Goal: Information Seeking & Learning: Learn about a topic

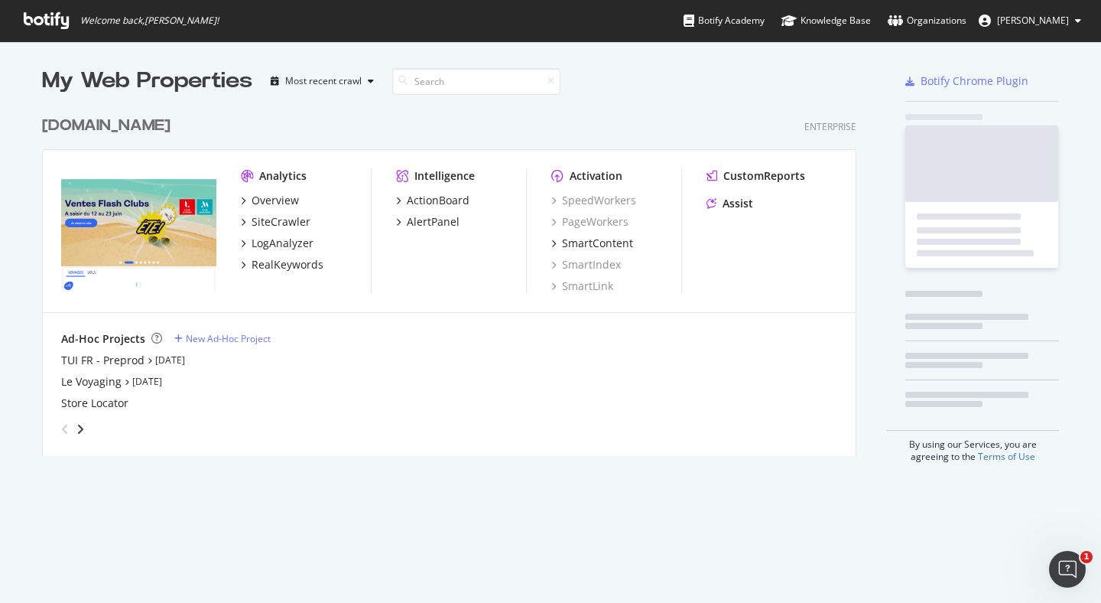
scroll to position [359, 827]
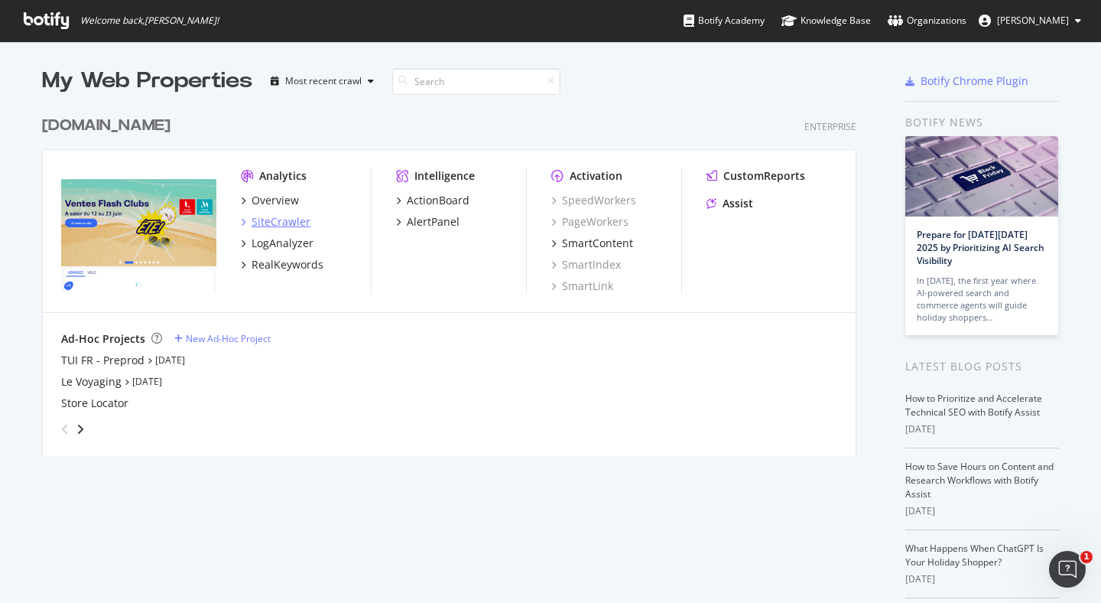
click at [272, 216] on div "SiteCrawler" at bounding box center [281, 221] width 59 height 15
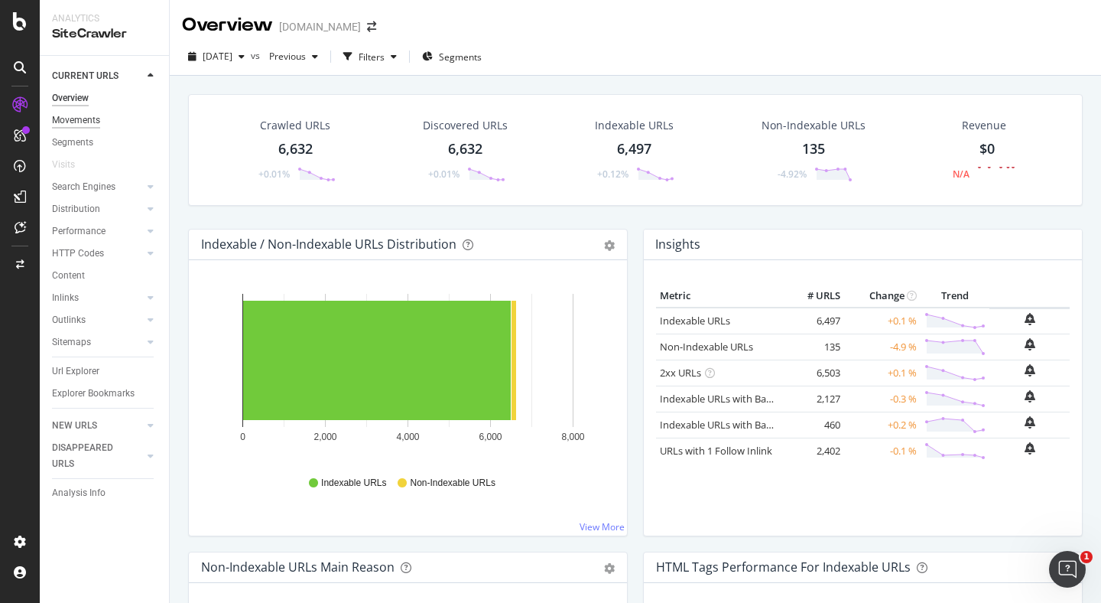
click at [89, 117] on div "Movements" at bounding box center [76, 120] width 48 height 16
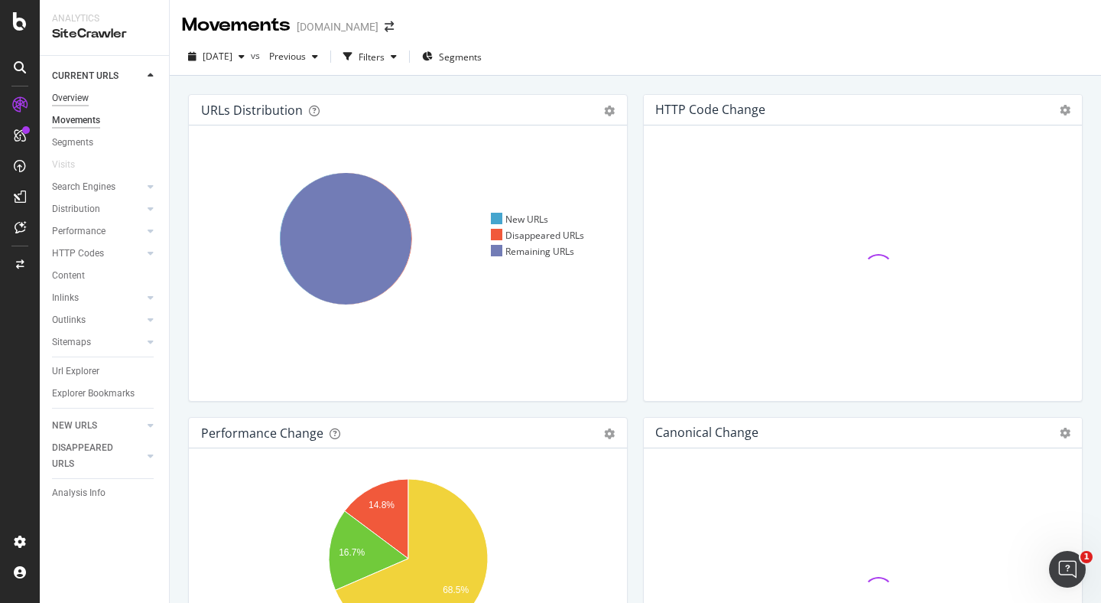
click at [80, 94] on div "Overview" at bounding box center [70, 98] width 37 height 16
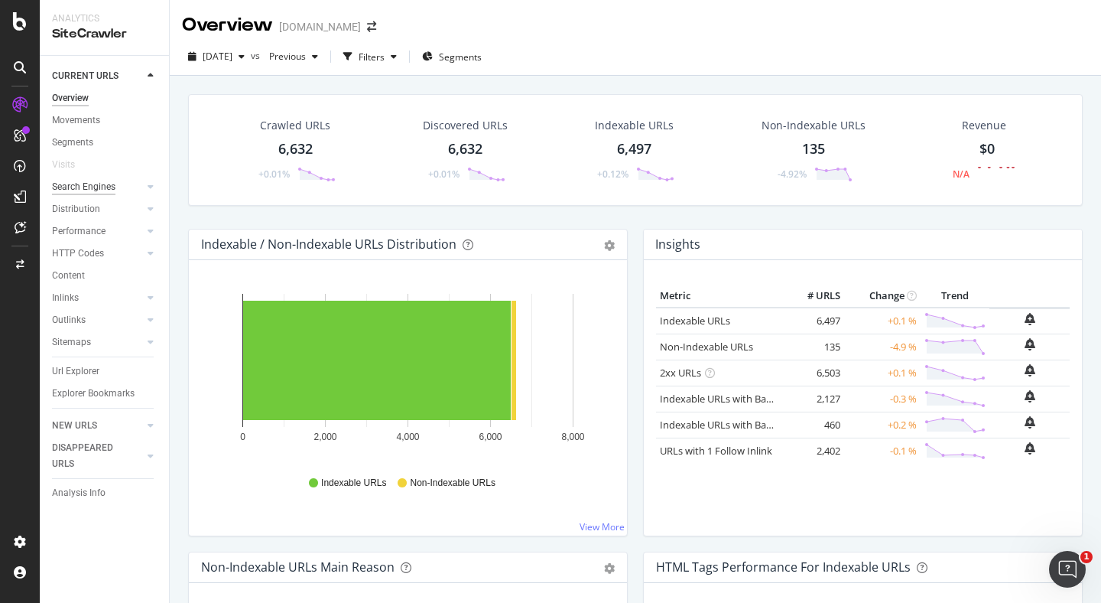
click at [83, 182] on div "Search Engines" at bounding box center [83, 187] width 63 height 16
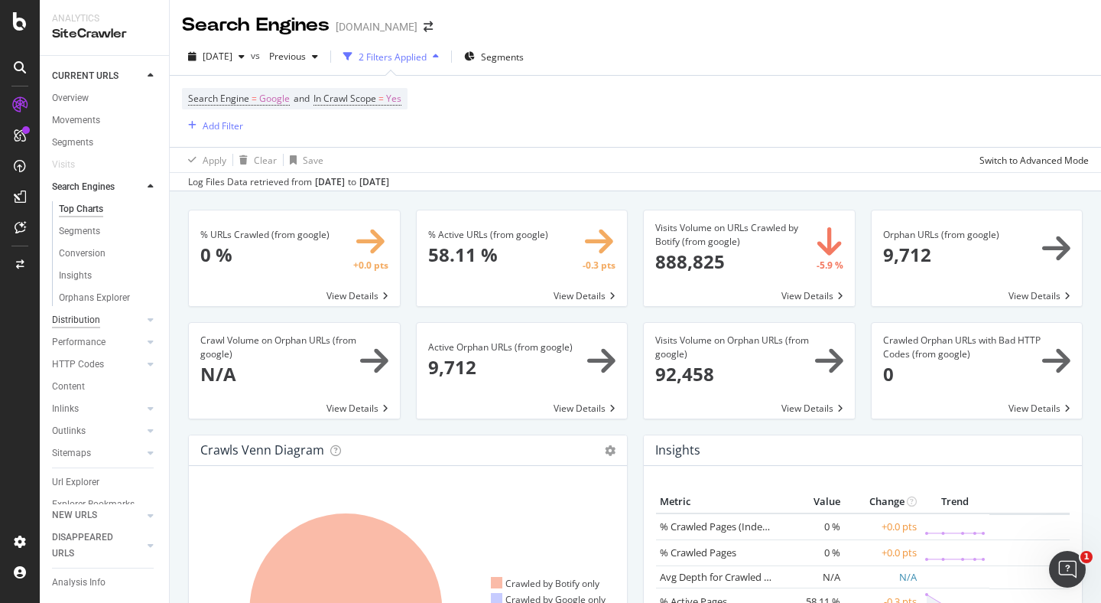
click at [75, 323] on div "Distribution" at bounding box center [76, 320] width 48 height 16
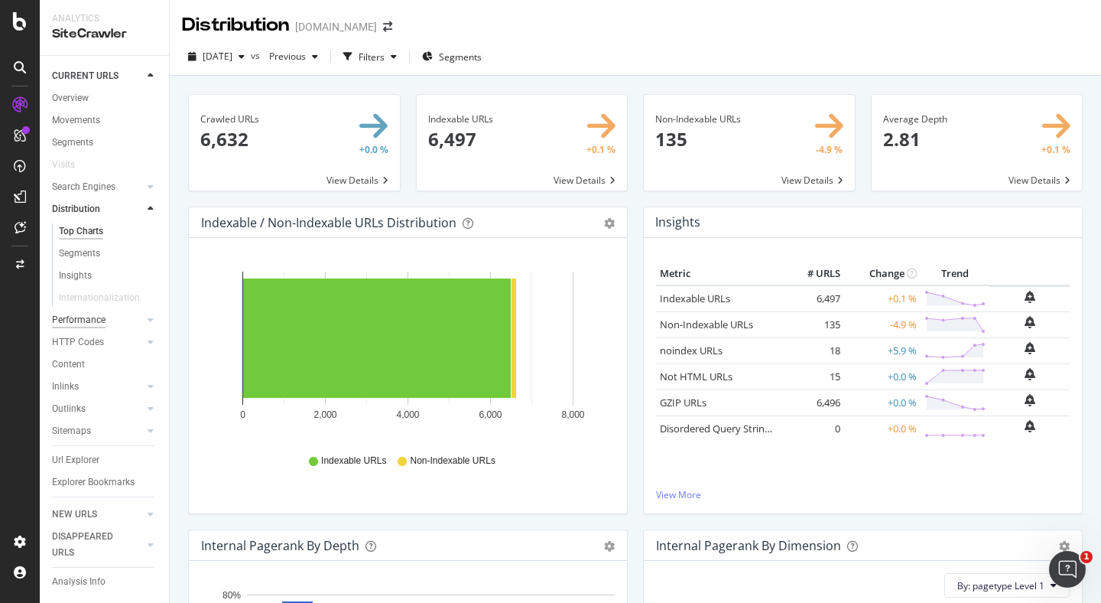
click at [72, 322] on div "Performance" at bounding box center [79, 320] width 54 height 16
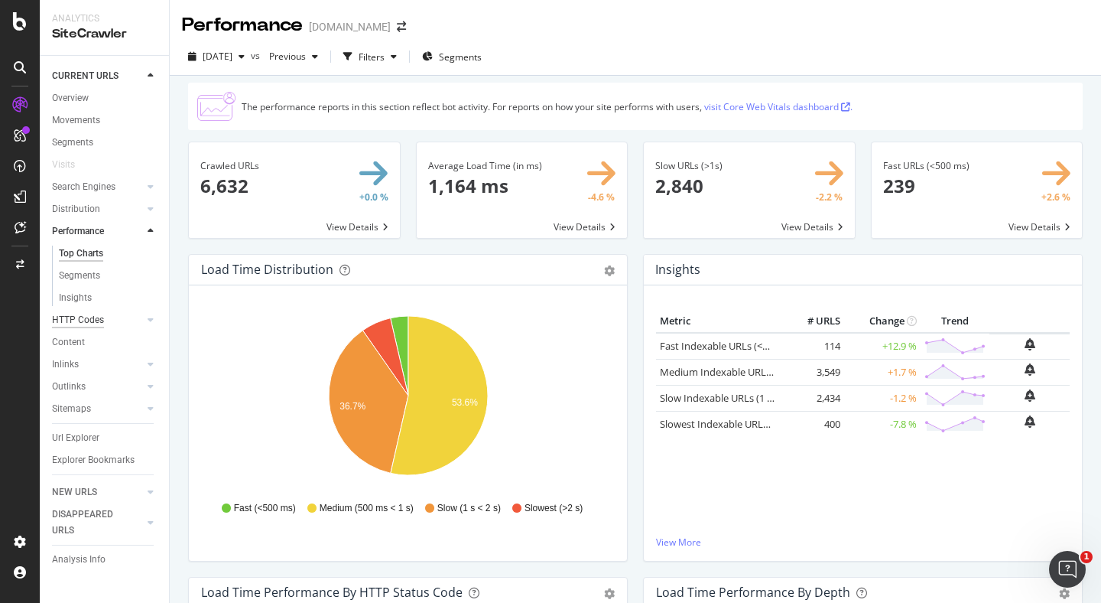
click at [63, 323] on div "HTTP Codes" at bounding box center [78, 320] width 52 height 16
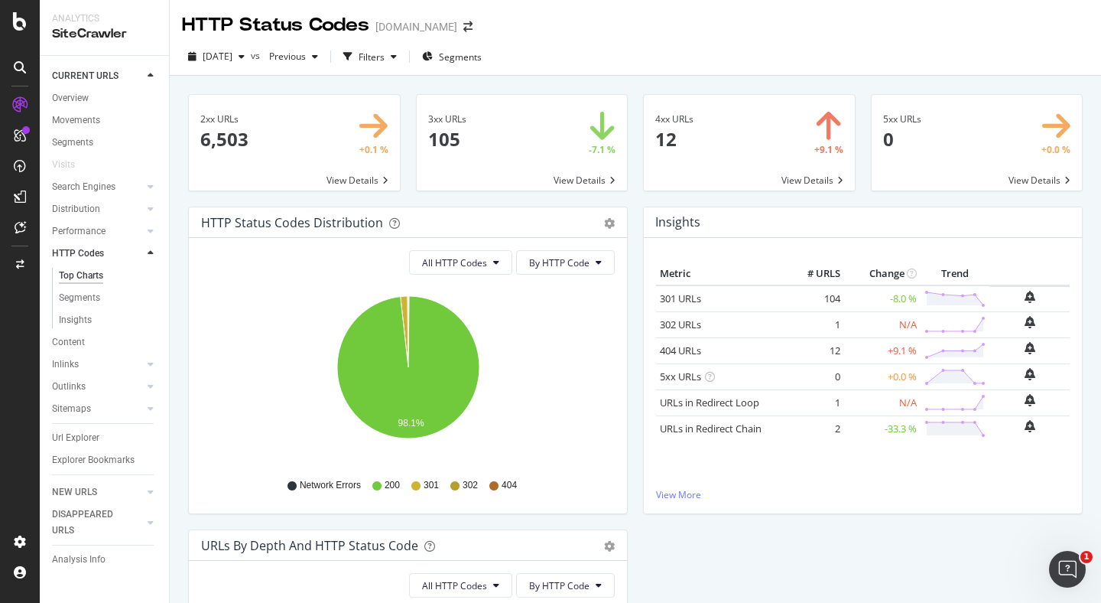
click at [559, 164] on span at bounding box center [522, 143] width 211 height 96
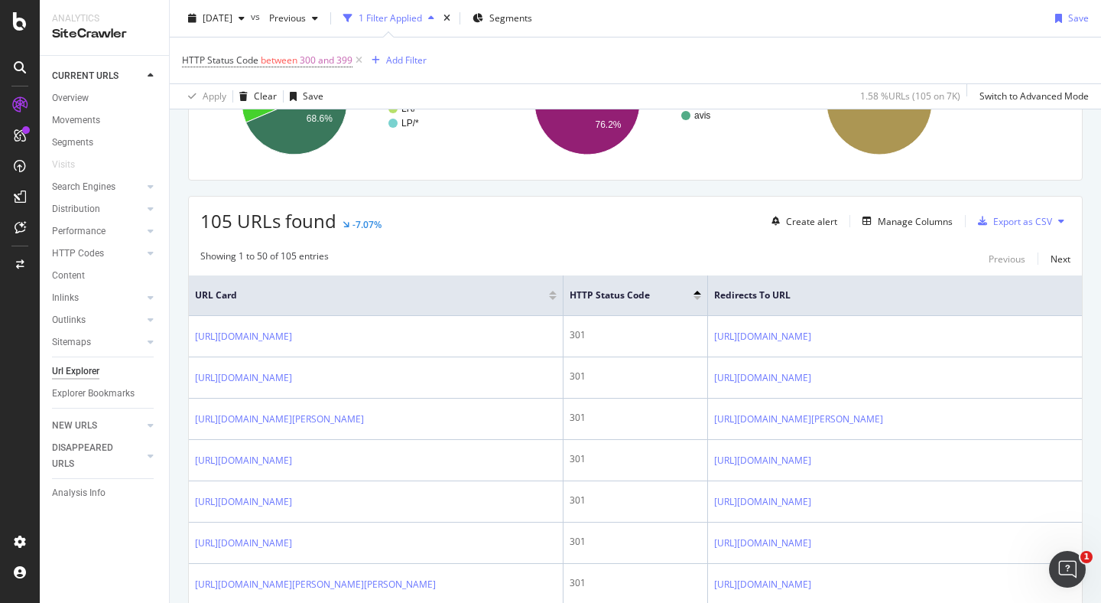
scroll to position [187, 0]
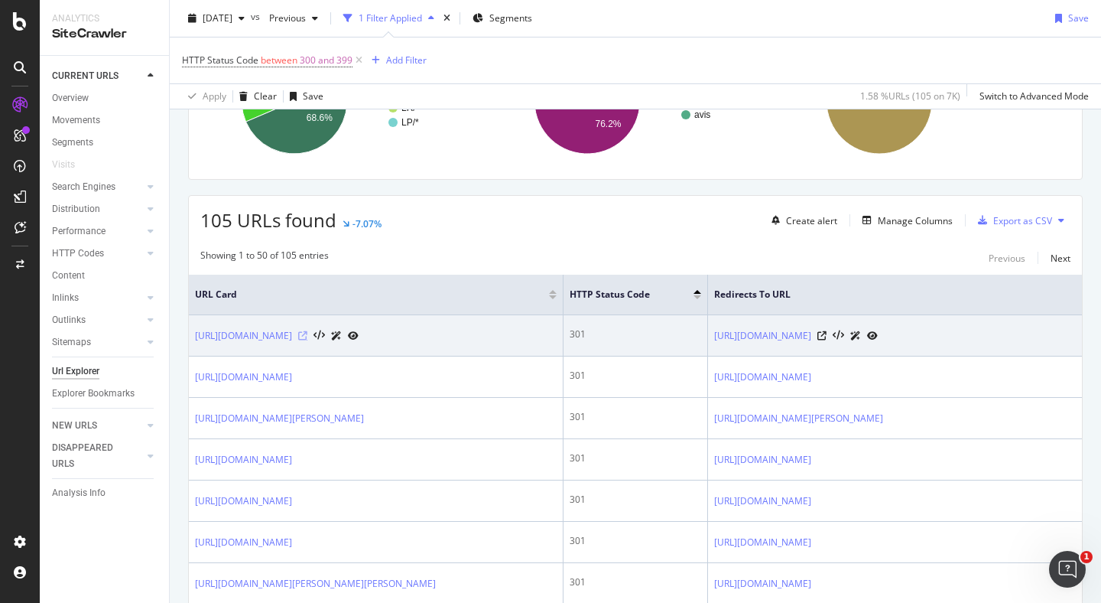
click at [307, 336] on icon at bounding box center [302, 335] width 9 height 9
click at [307, 334] on icon at bounding box center [302, 335] width 9 height 9
click at [359, 334] on icon at bounding box center [353, 335] width 11 height 9
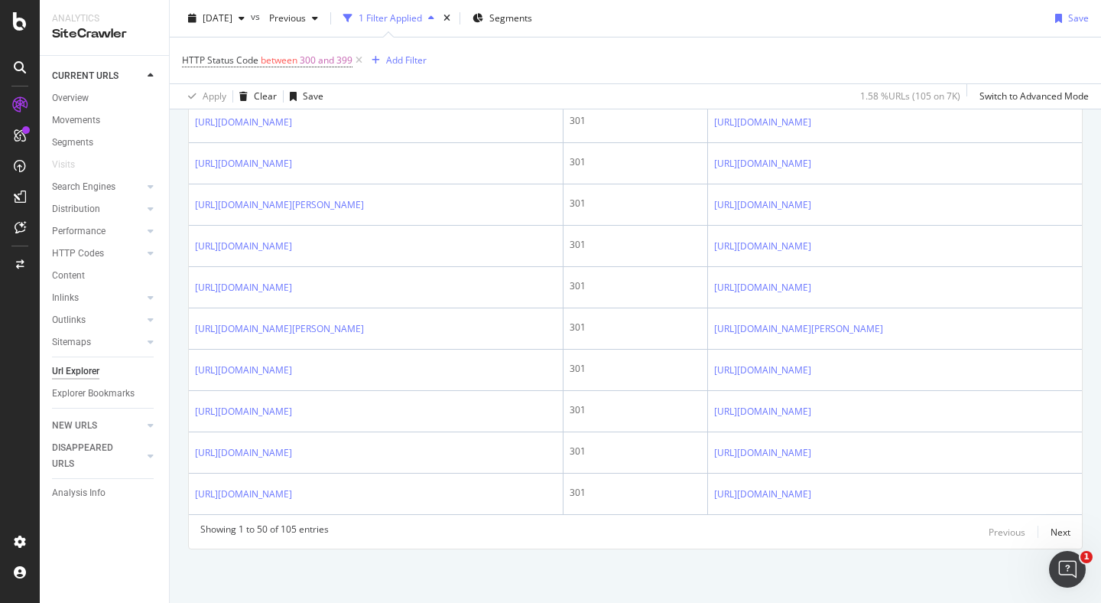
scroll to position [2489, 0]
click at [1060, 527] on div "Next" at bounding box center [1061, 531] width 20 height 13
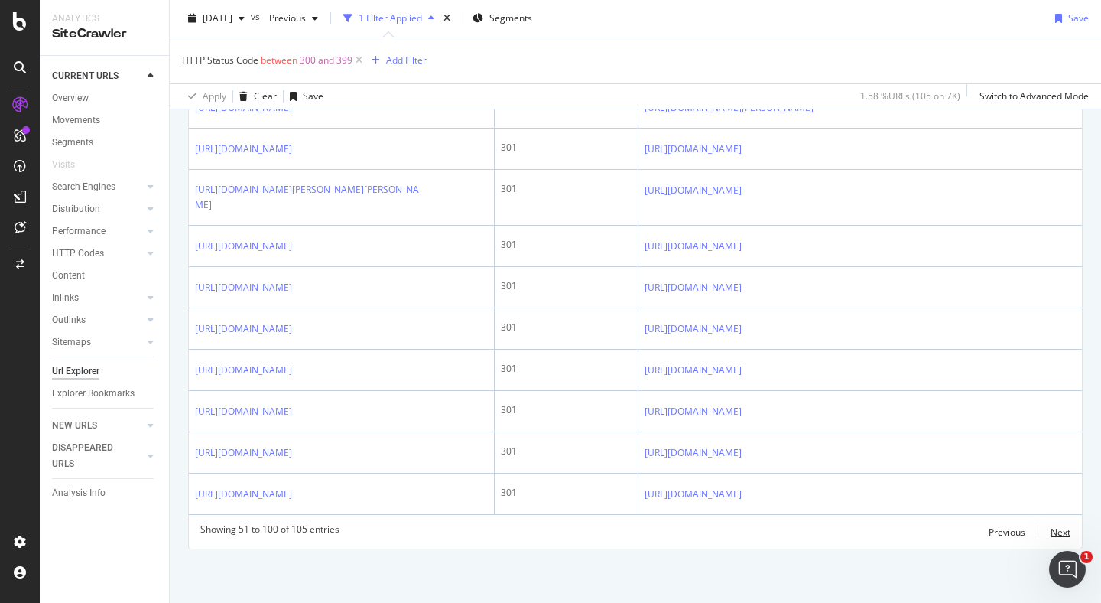
scroll to position [2737, 0]
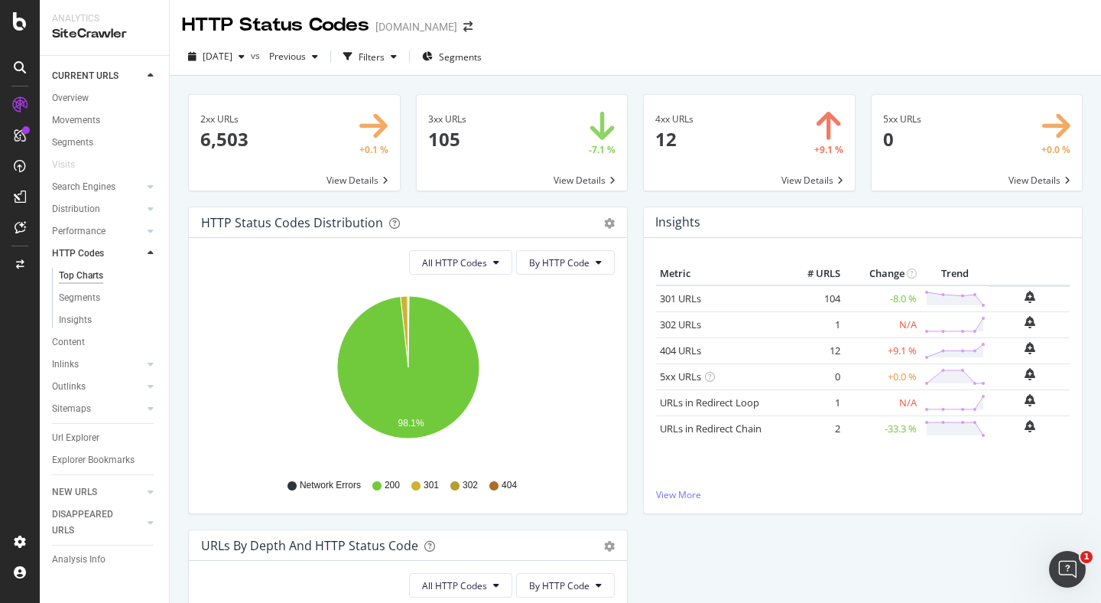
click at [522, 181] on span at bounding box center [522, 143] width 211 height 96
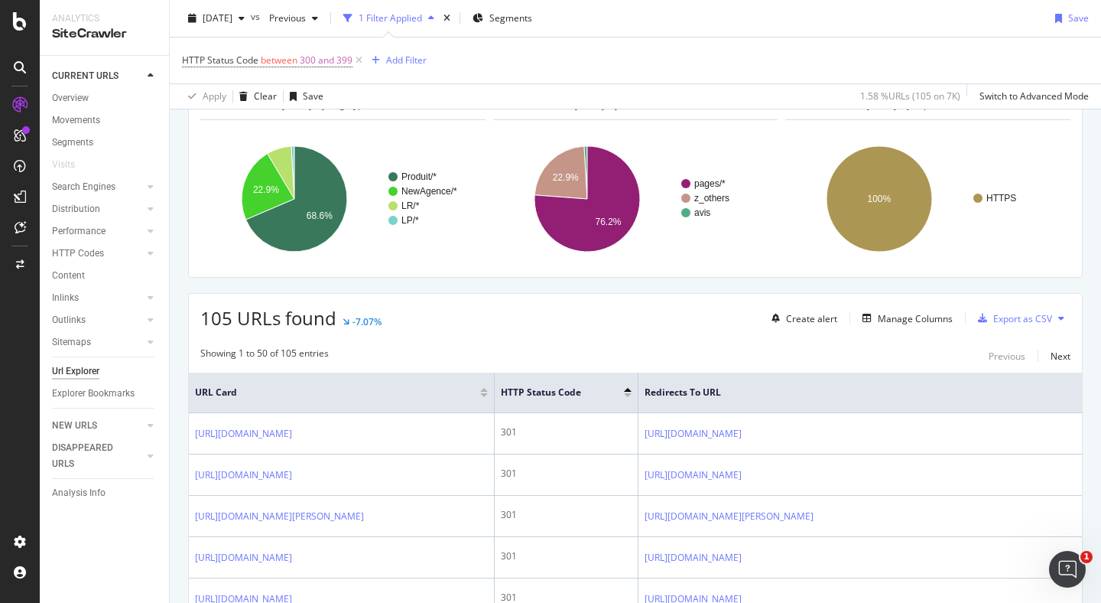
scroll to position [89, 0]
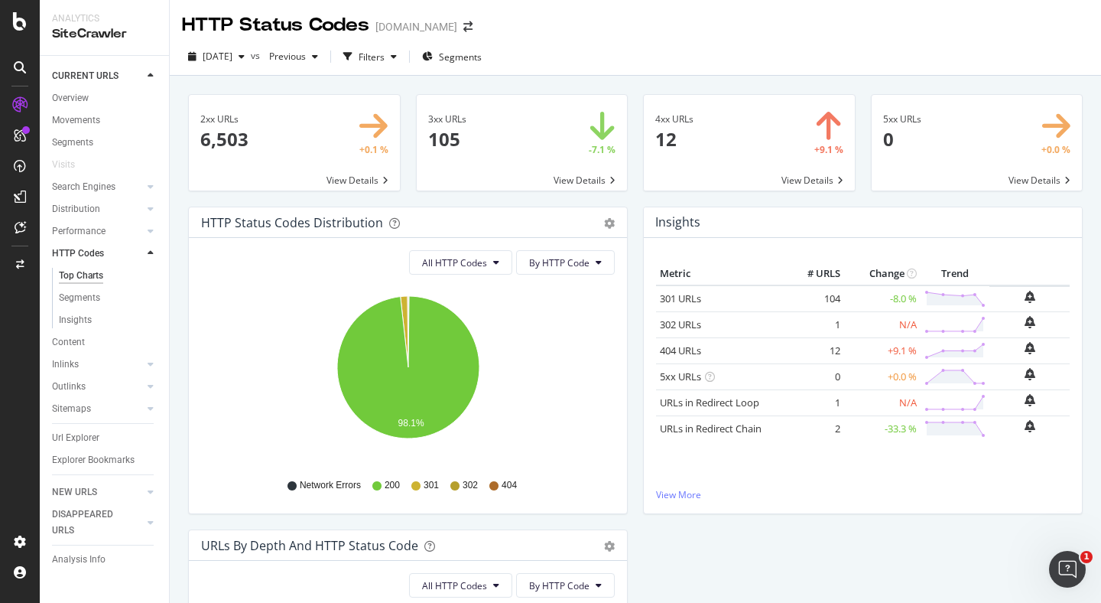
click at [567, 166] on span at bounding box center [522, 143] width 211 height 96
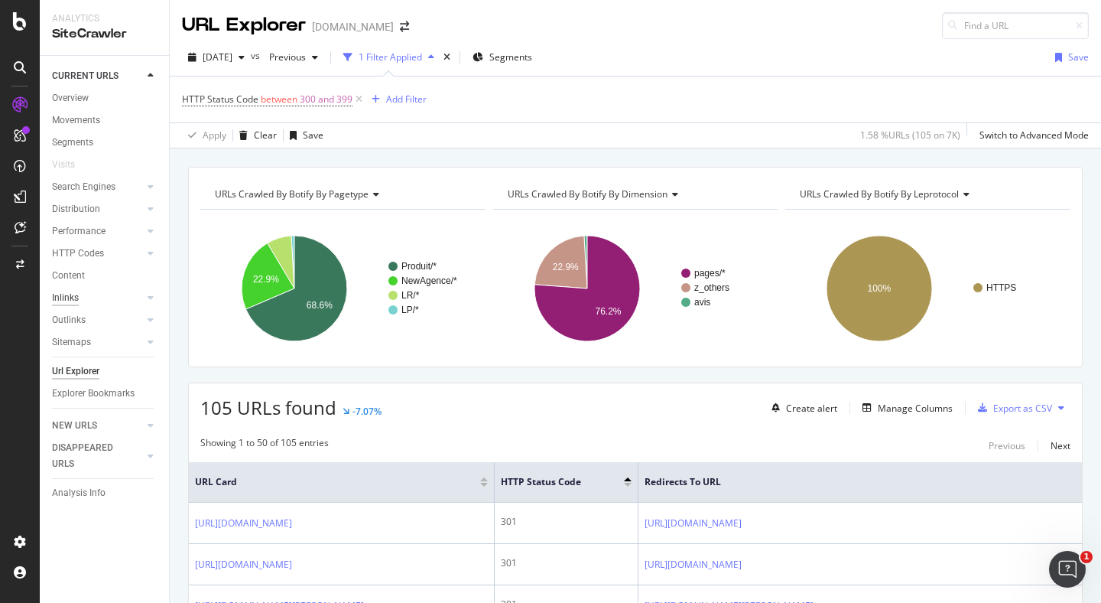
click at [73, 301] on div "Inlinks" at bounding box center [65, 298] width 27 height 16
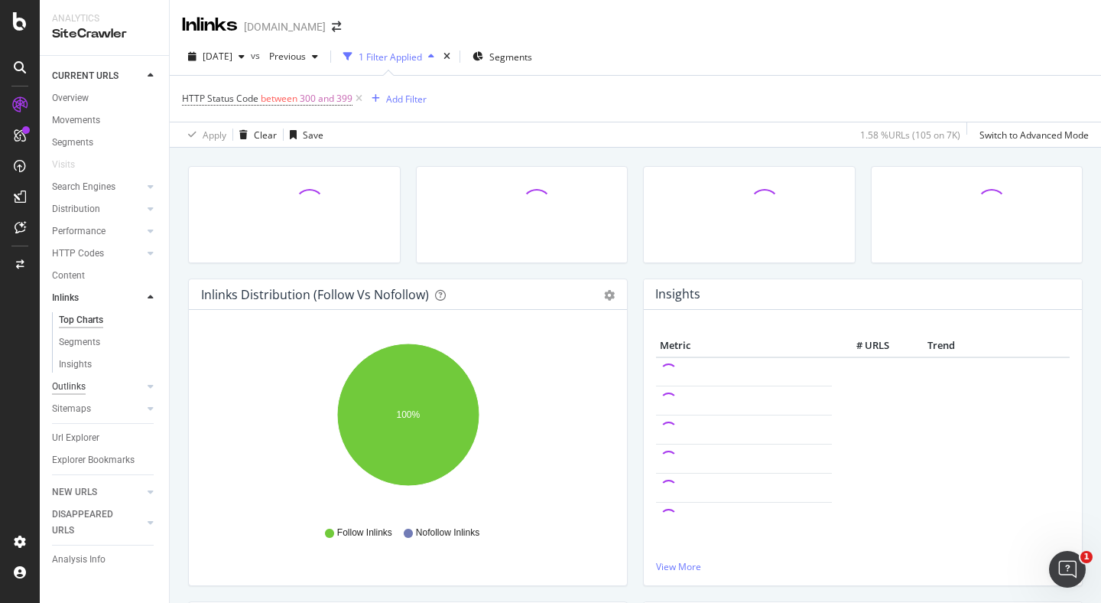
click at [71, 384] on div "Outlinks" at bounding box center [69, 387] width 34 height 16
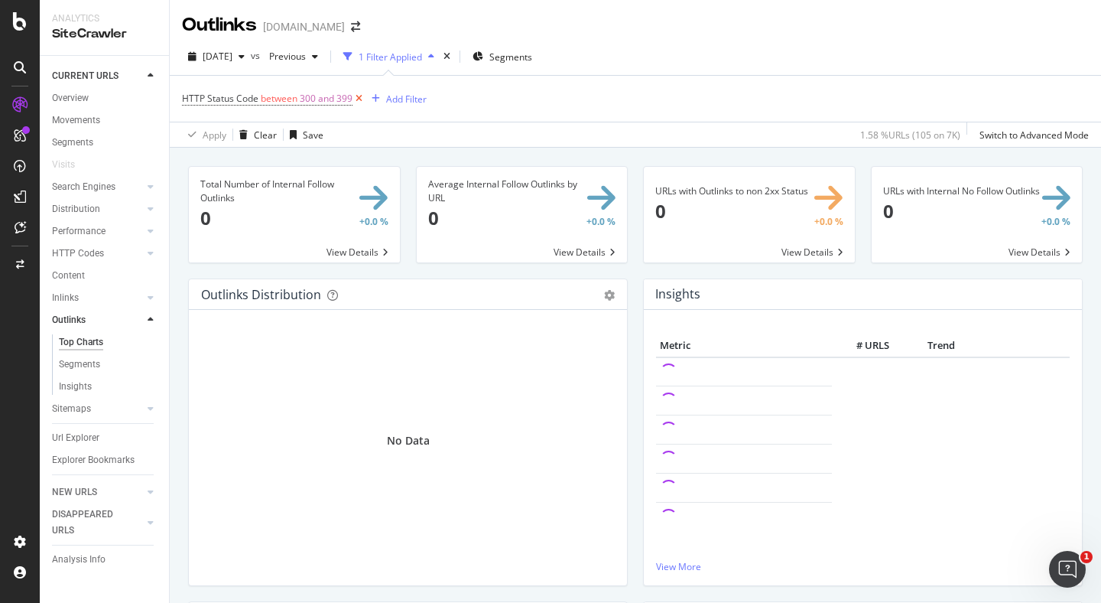
click at [358, 101] on icon at bounding box center [359, 98] width 13 height 15
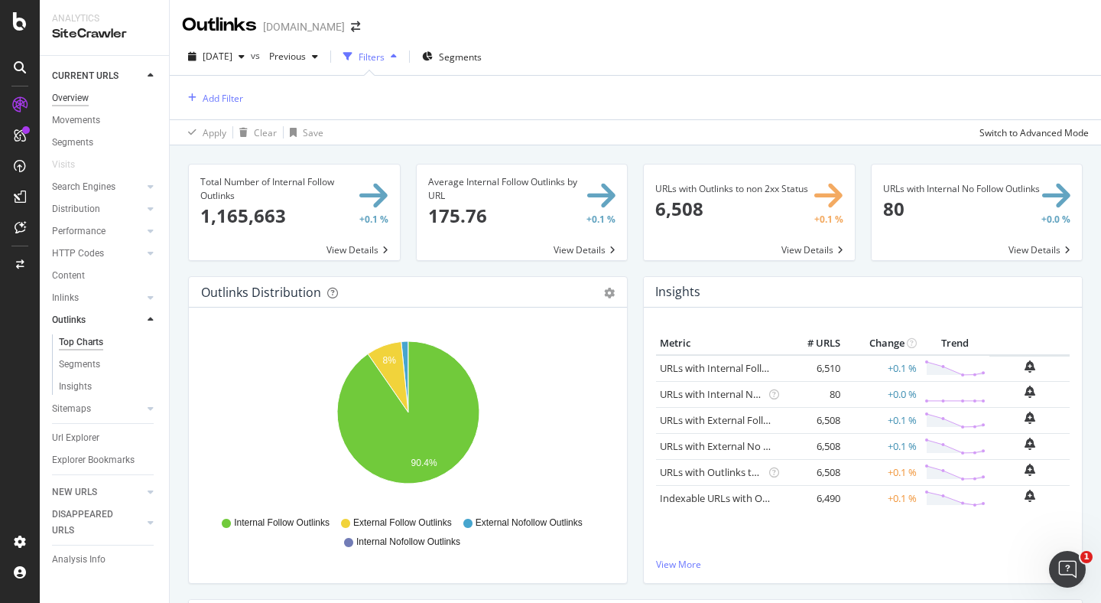
click at [67, 100] on div "Overview" at bounding box center [70, 98] width 37 height 16
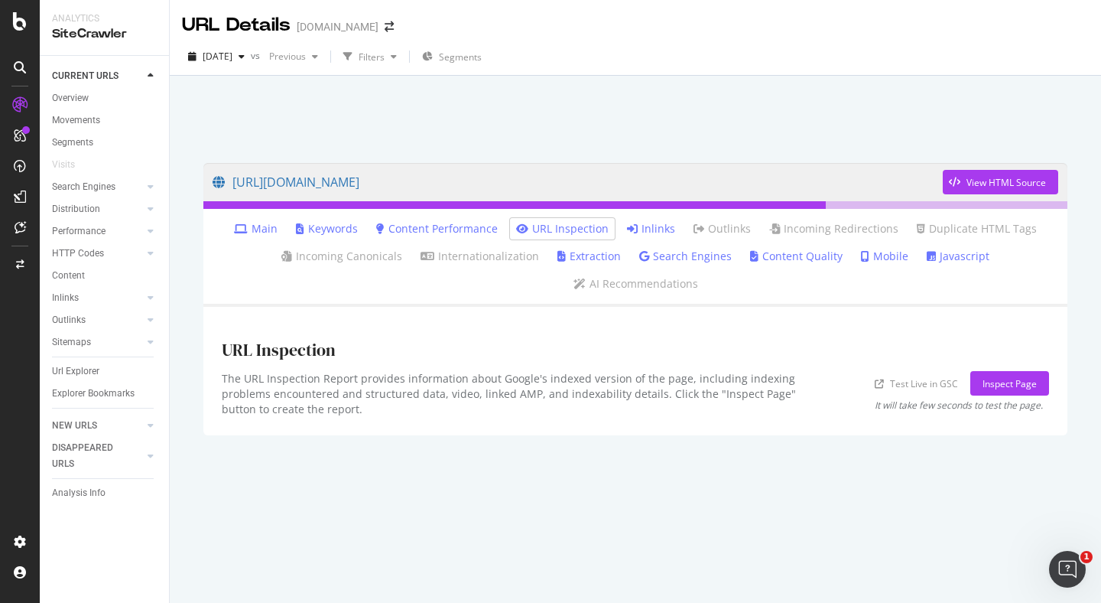
click at [638, 226] on icon at bounding box center [632, 228] width 11 height 11
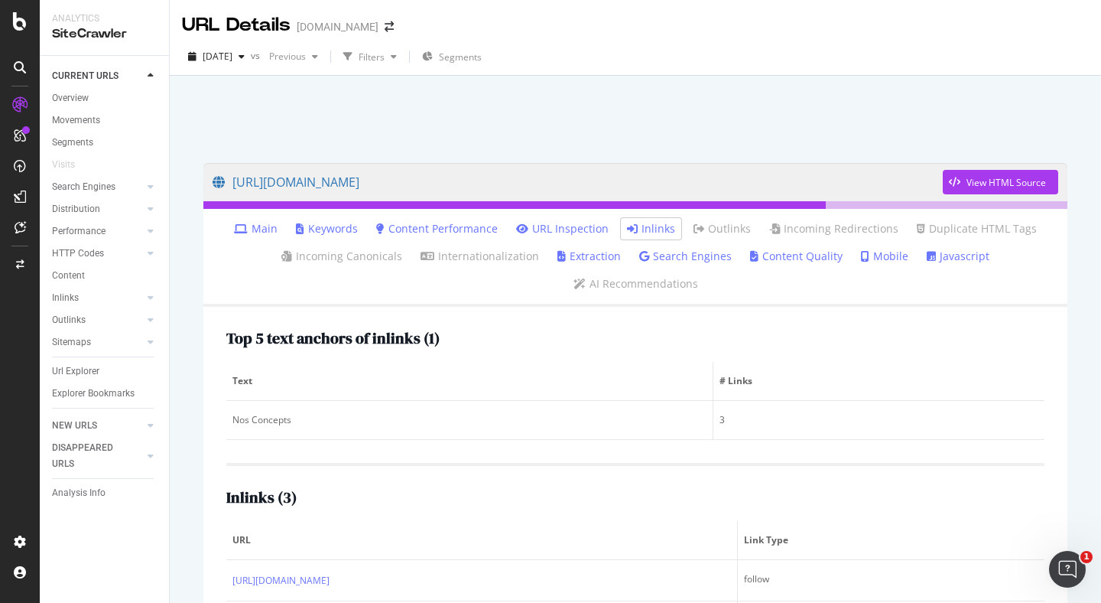
scroll to position [93, 0]
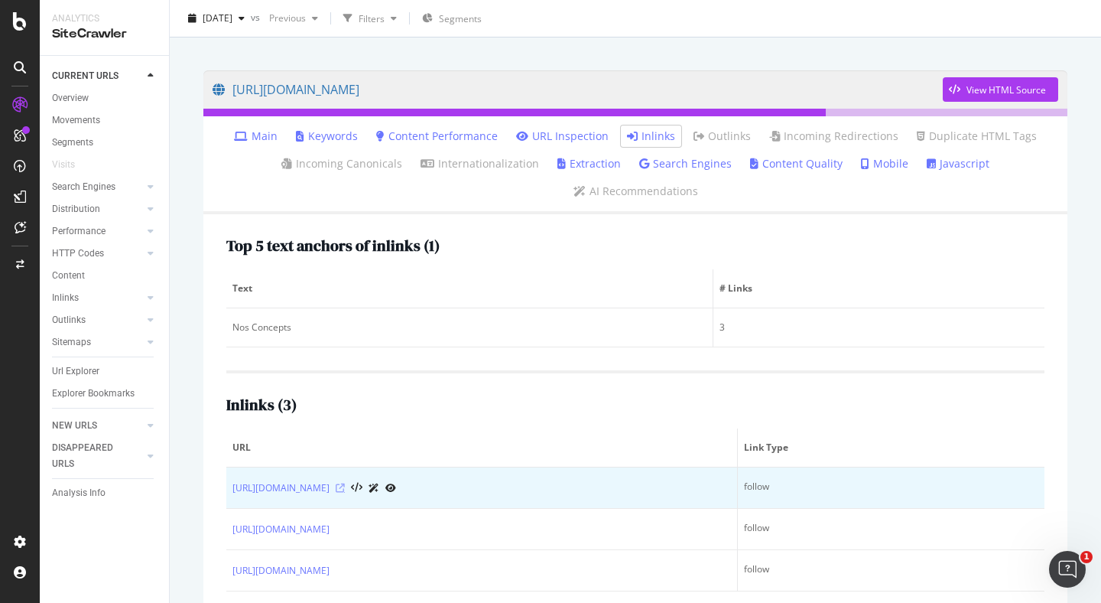
click at [345, 483] on icon at bounding box center [340, 487] width 9 height 9
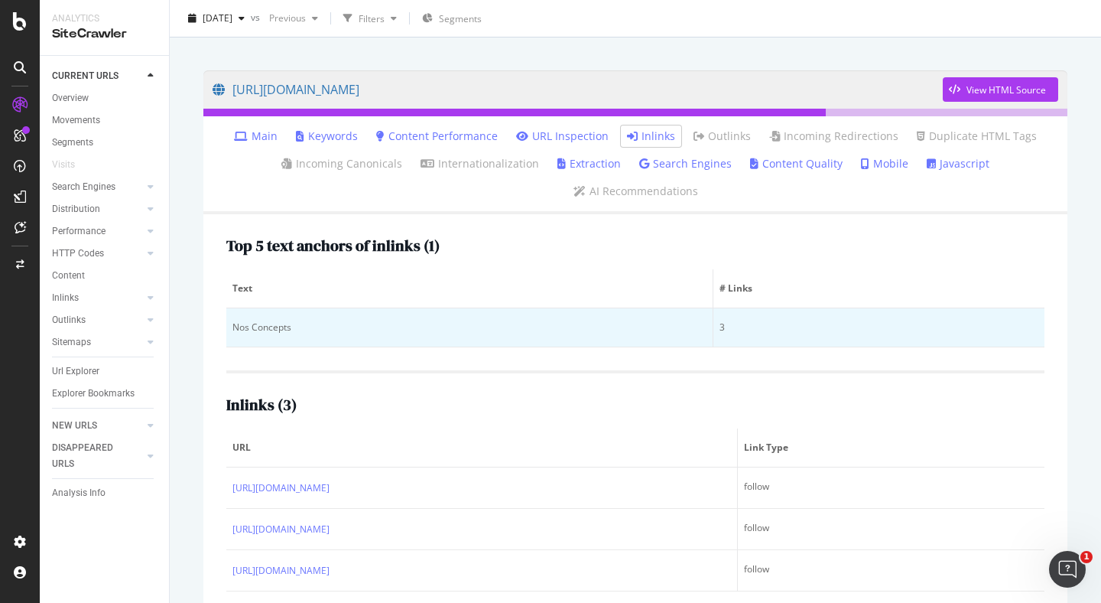
click at [282, 320] on div "Nos Concepts" at bounding box center [469, 327] width 474 height 14
copy div "Nos Concepts"
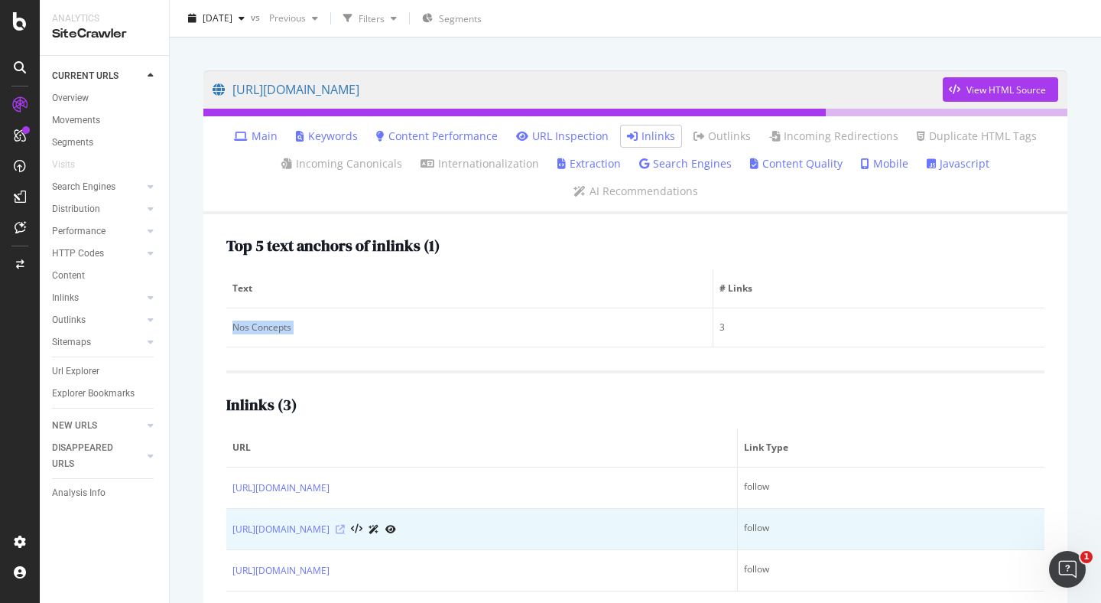
click at [345, 525] on icon at bounding box center [340, 529] width 9 height 9
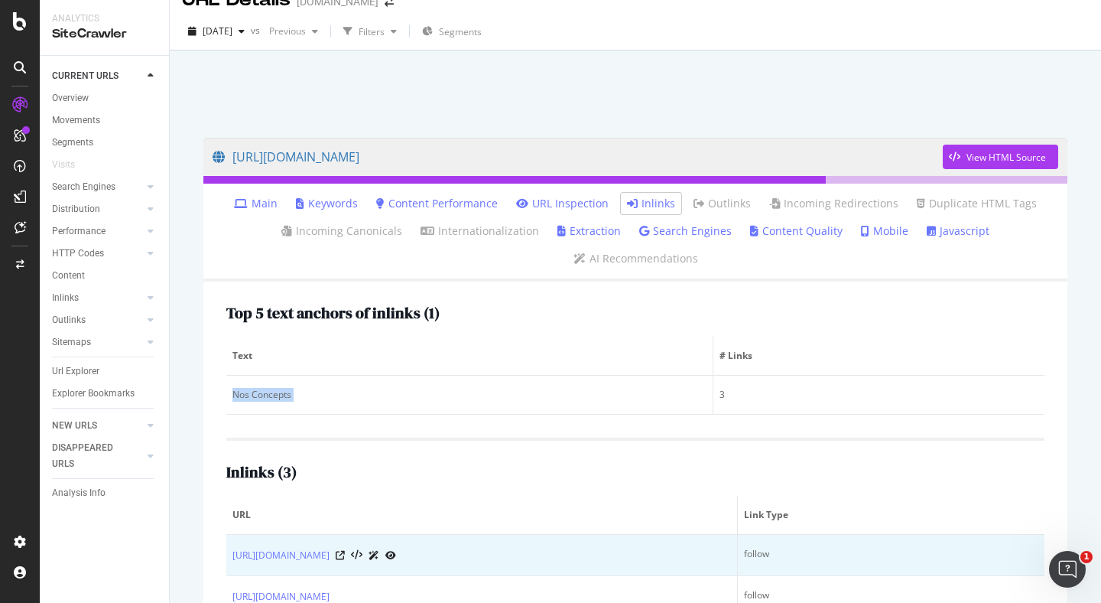
scroll to position [0, 0]
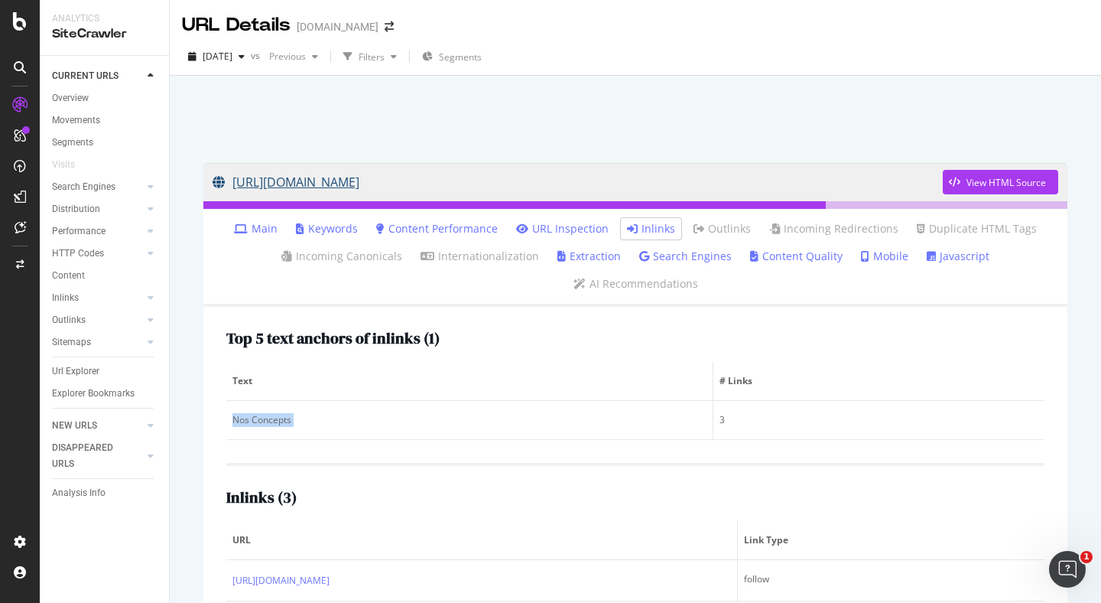
drag, startPoint x: 232, startPoint y: 162, endPoint x: 547, endPoint y: 183, distance: 315.7
click at [547, 183] on div "https://www.tui.fr/qui-sommes-nous/nos-concepts/ View HTML Source Main Keywords…" at bounding box center [635, 435] width 895 height 574
copy link "[URL][DOMAIN_NAME]"
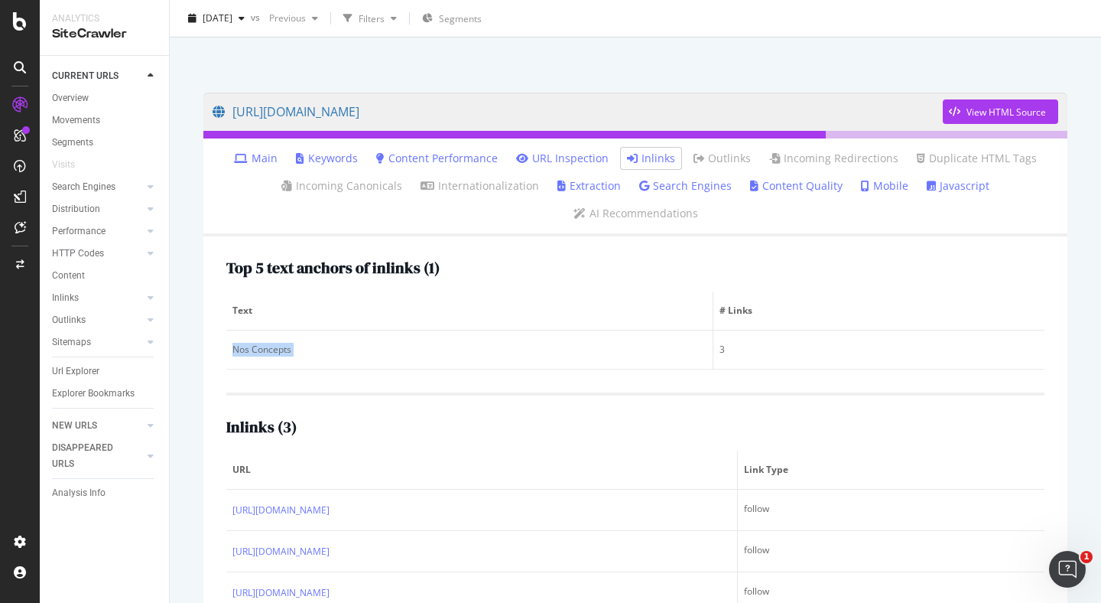
scroll to position [93, 0]
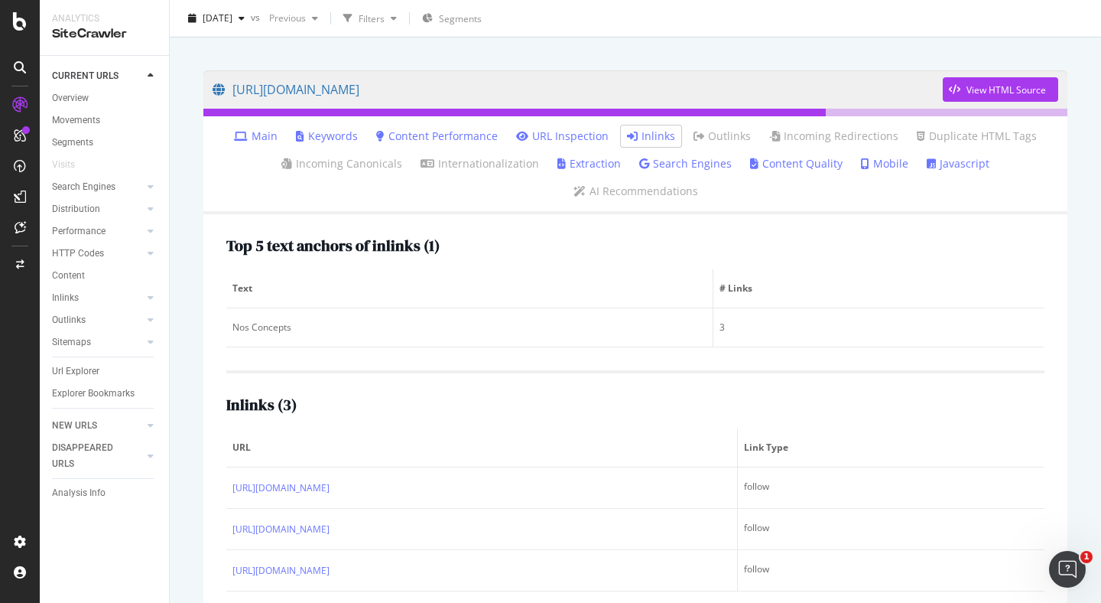
click at [174, 298] on div "https://www.tui.fr/qui-sommes-nous/nos-concepts/ View HTML Source Main Keywords…" at bounding box center [635, 284] width 931 height 603
